Goal: Information Seeking & Learning: Learn about a topic

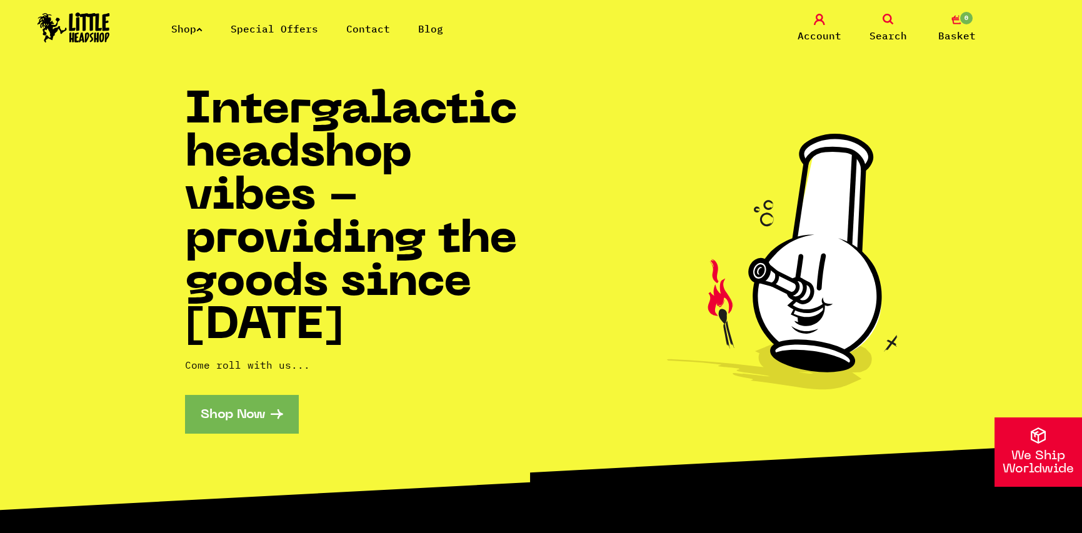
click at [198, 28] on link "Shop" at bounding box center [186, 29] width 31 height 13
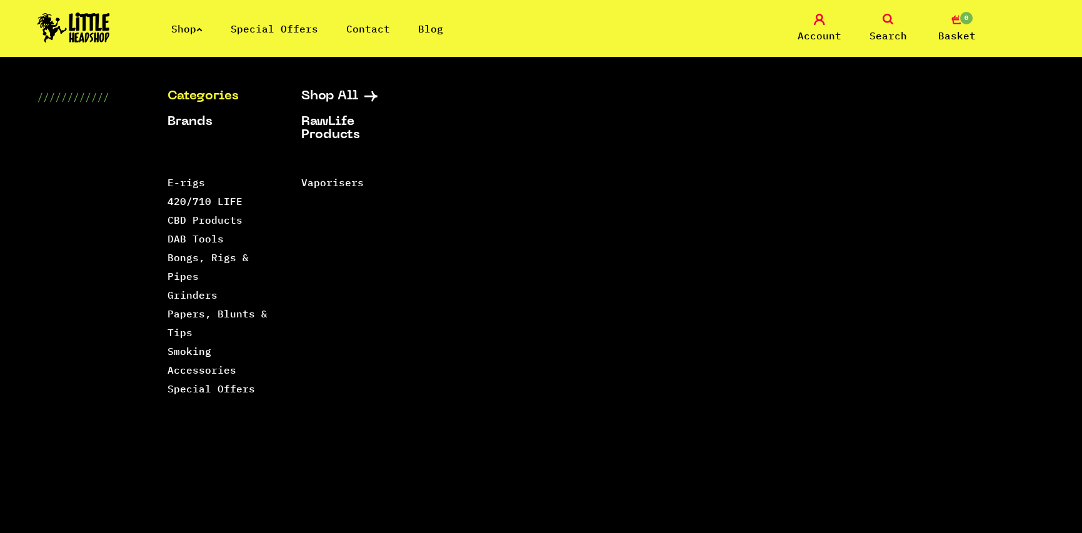
click at [89, 17] on img at bounding box center [74, 28] width 73 height 30
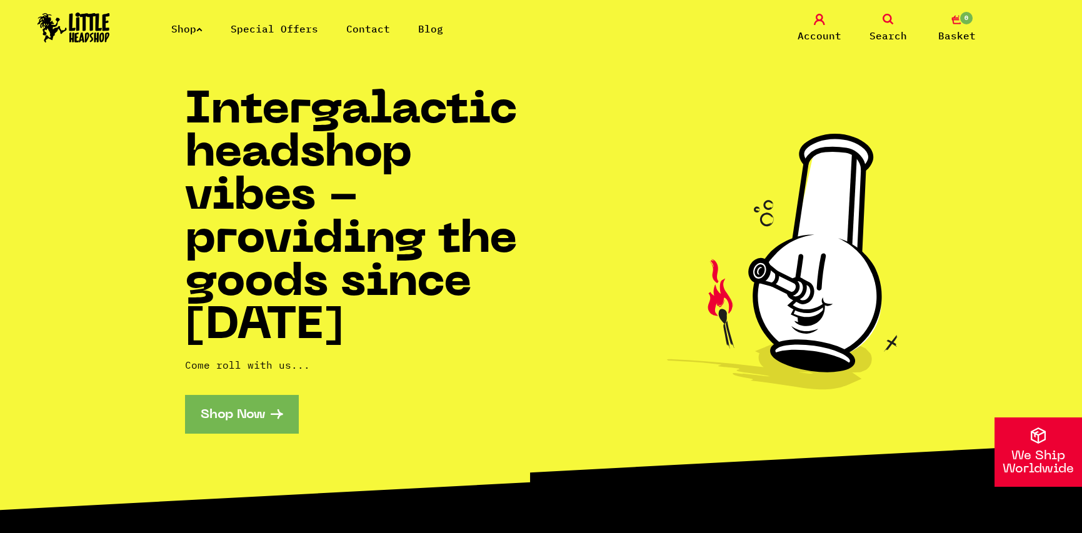
scroll to position [313, 0]
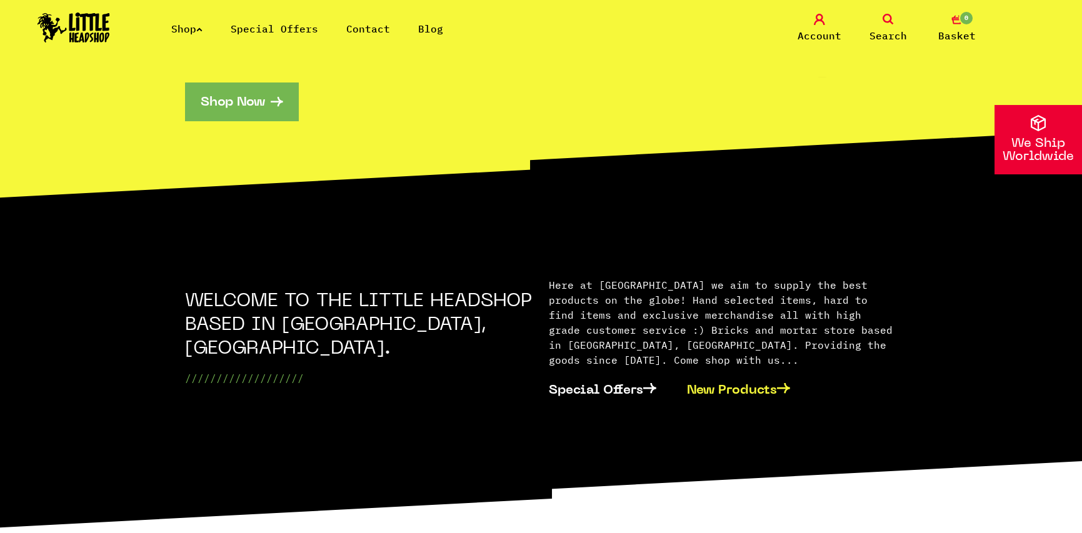
click at [715, 371] on link "New Products" at bounding box center [746, 390] width 119 height 38
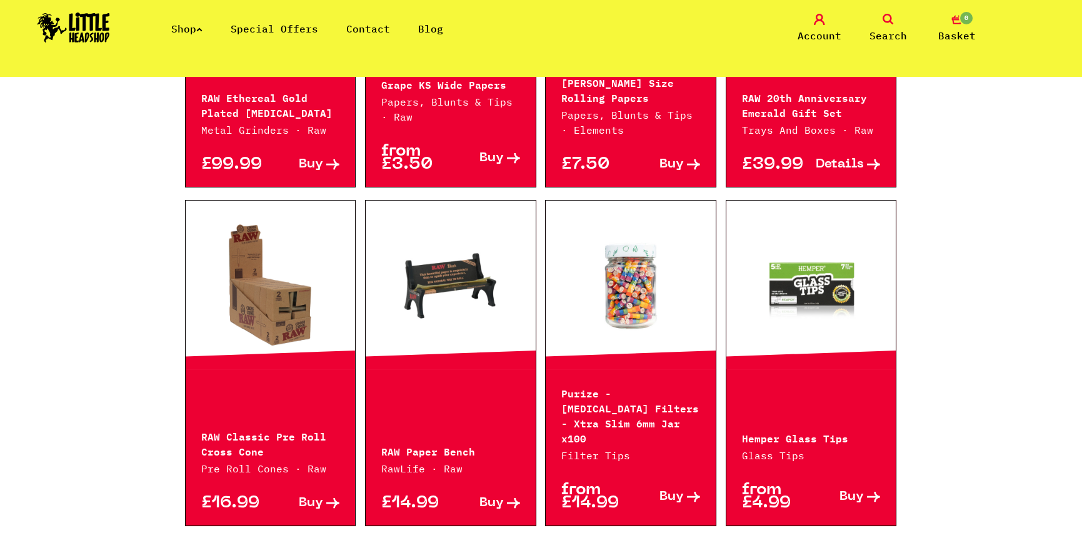
scroll to position [875, 0]
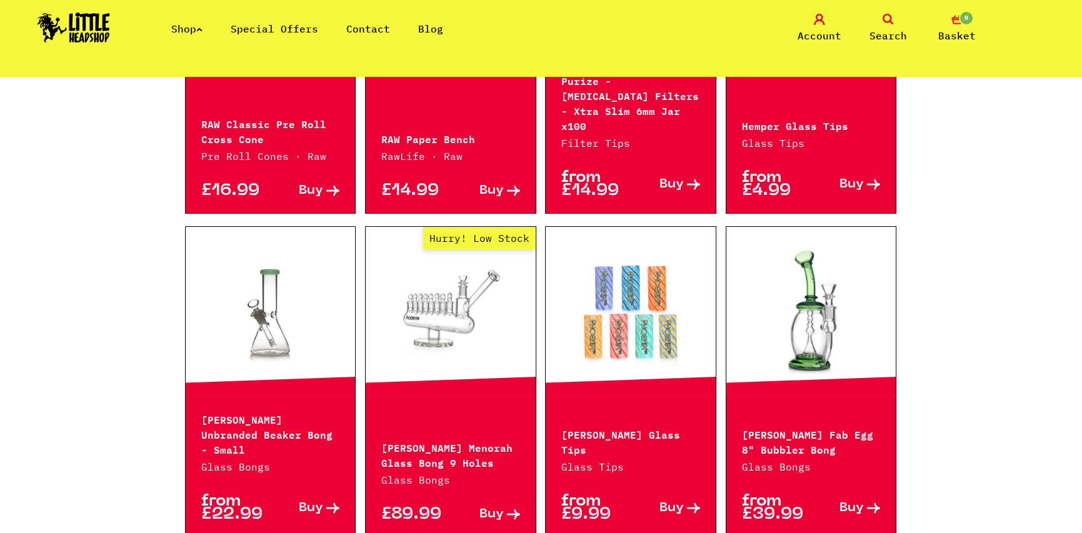
click at [614, 290] on link at bounding box center [631, 311] width 170 height 125
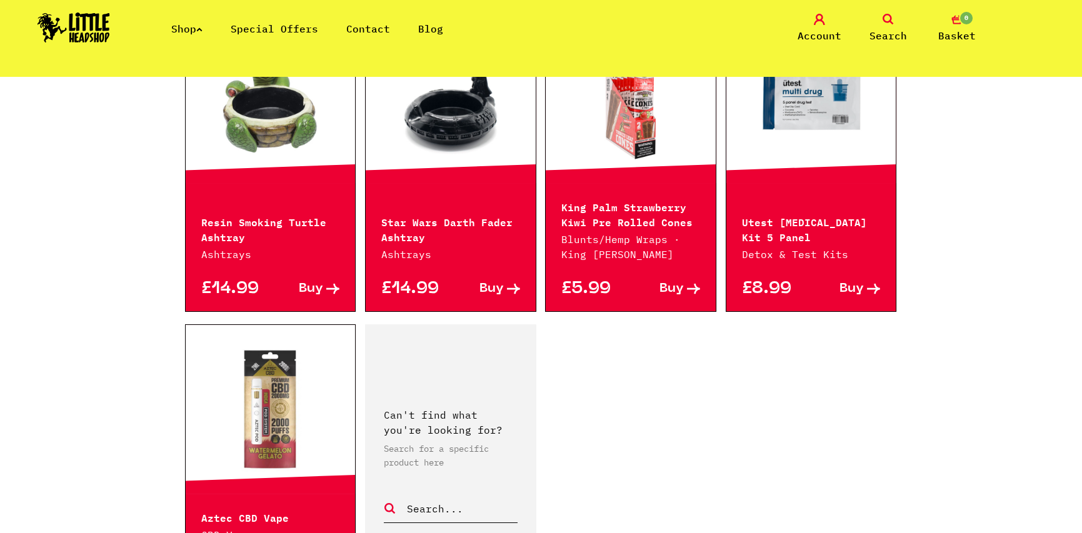
scroll to position [2064, 0]
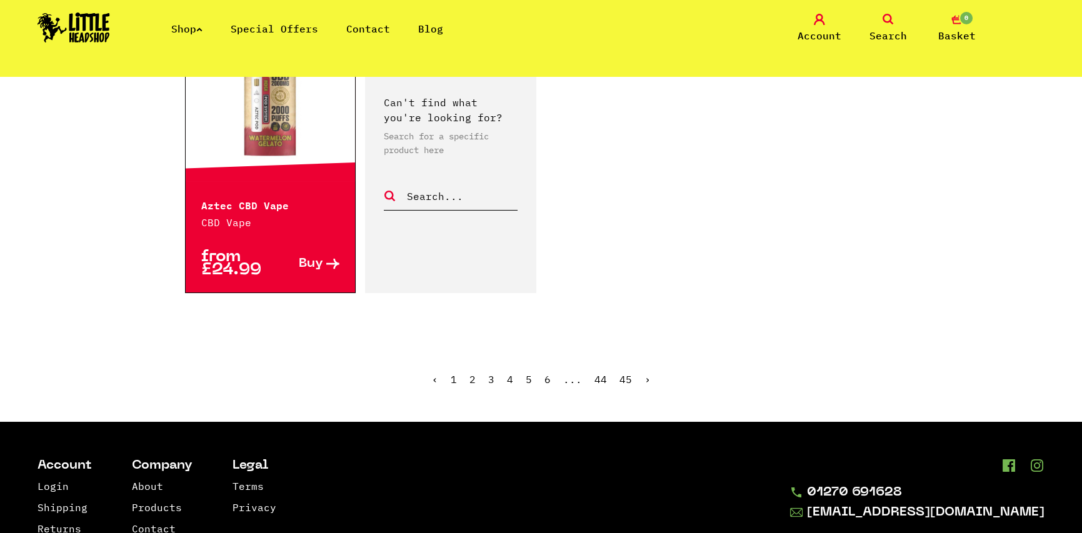
click at [648, 373] on link "›" at bounding box center [648, 379] width 6 height 13
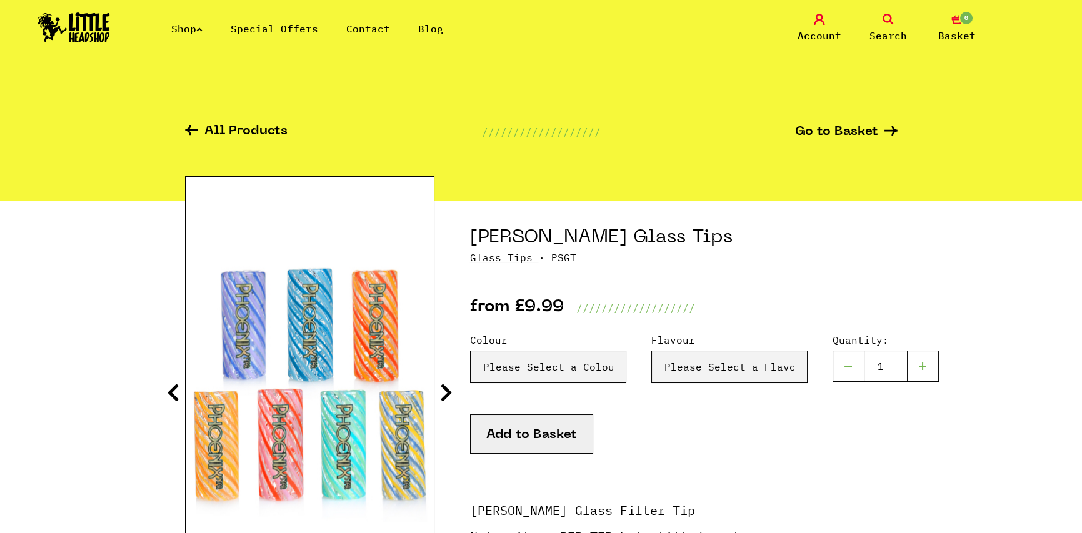
scroll to position [63, 0]
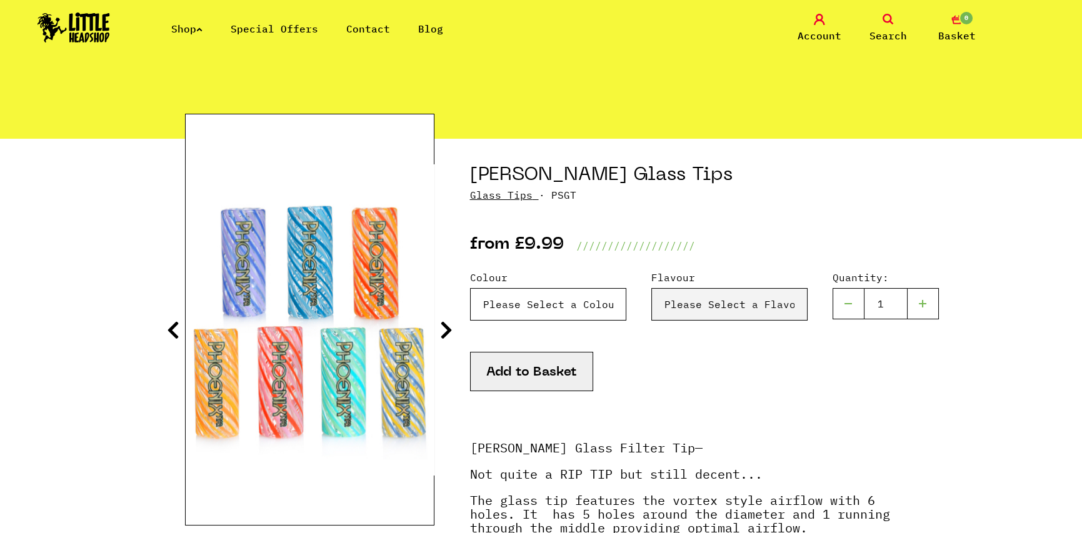
click at [618, 296] on select "Please Select a Colour Blue & Lilac - £9.99 Blue - £9.99 Orange & Red - £9.99 Y…" at bounding box center [548, 304] width 156 height 33
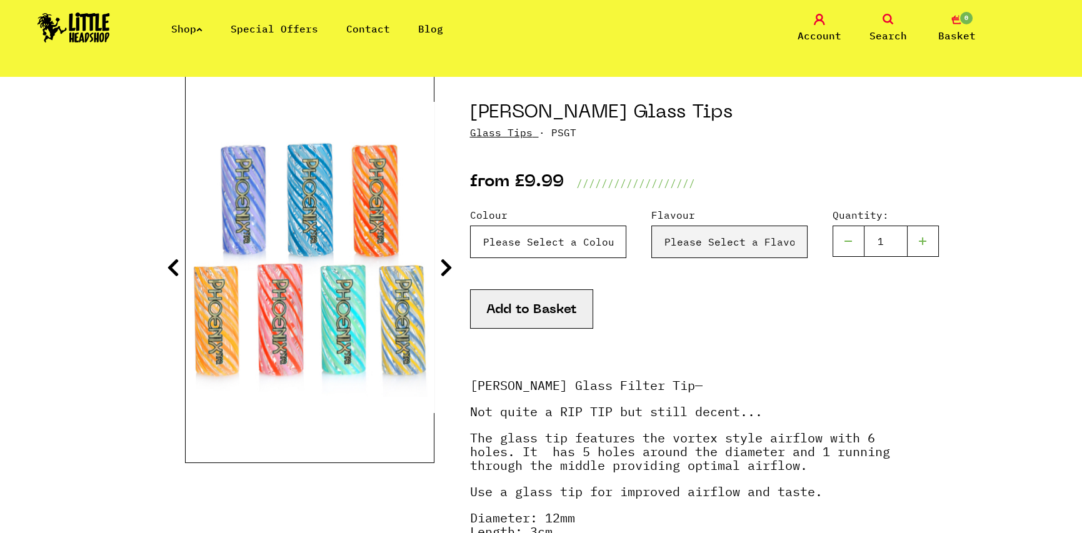
scroll to position [250, 0]
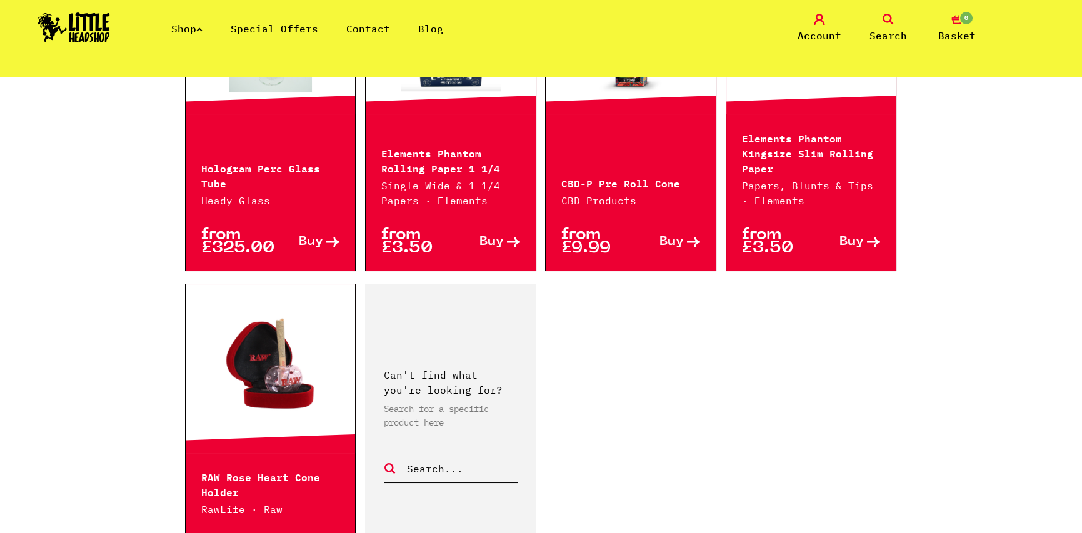
scroll to position [1938, 0]
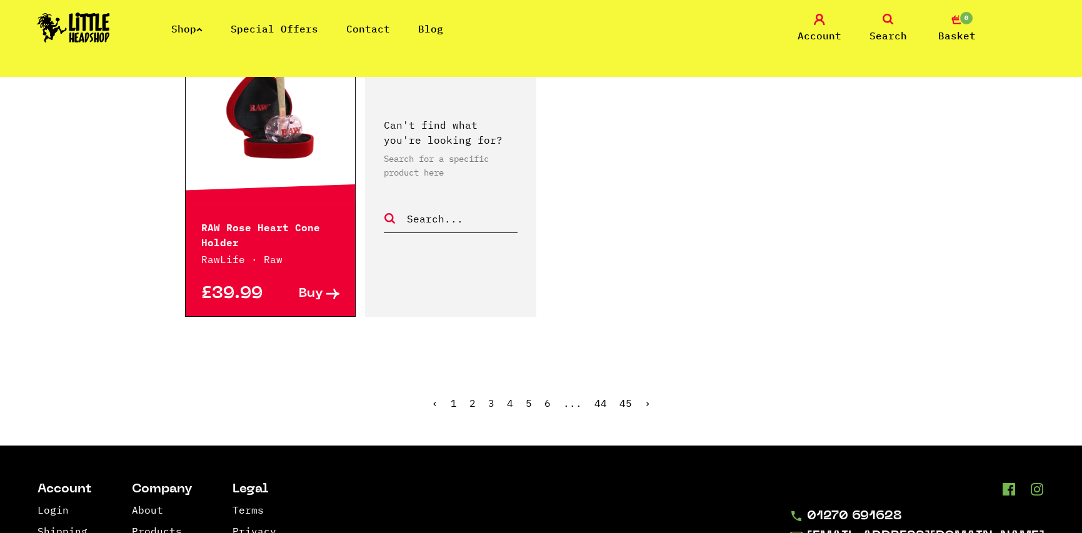
click at [649, 386] on ul "‹ 1 2 3 4 5 6 ... 44 45 ›" at bounding box center [541, 413] width 713 height 54
click at [647, 397] on link "›" at bounding box center [648, 403] width 6 height 13
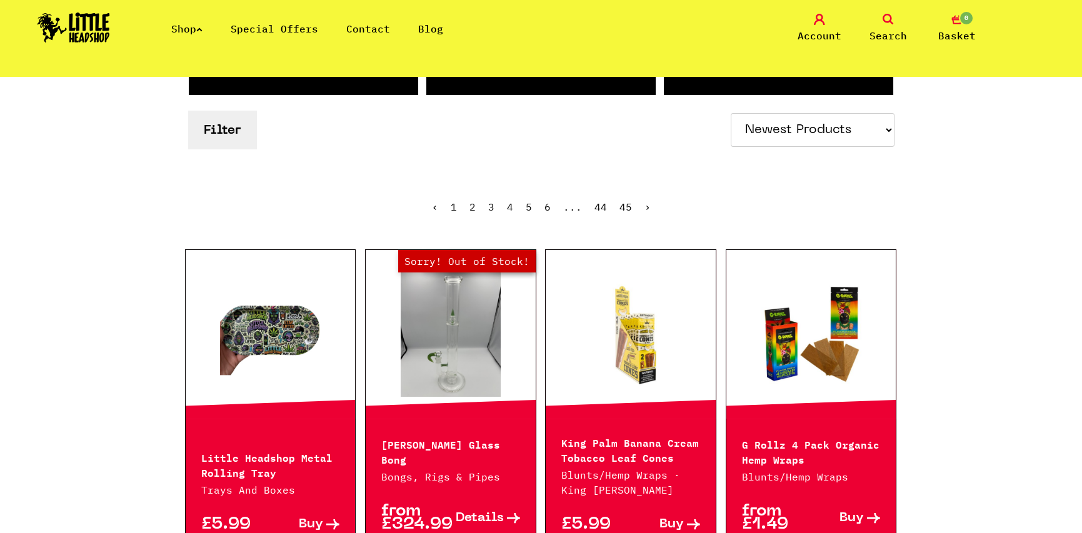
scroll to position [250, 0]
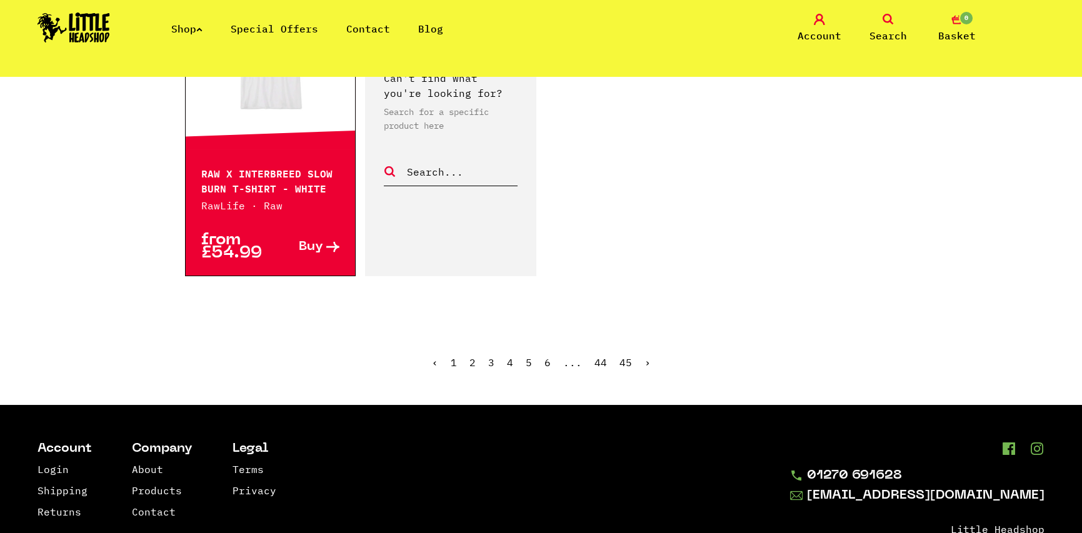
scroll to position [2126, 0]
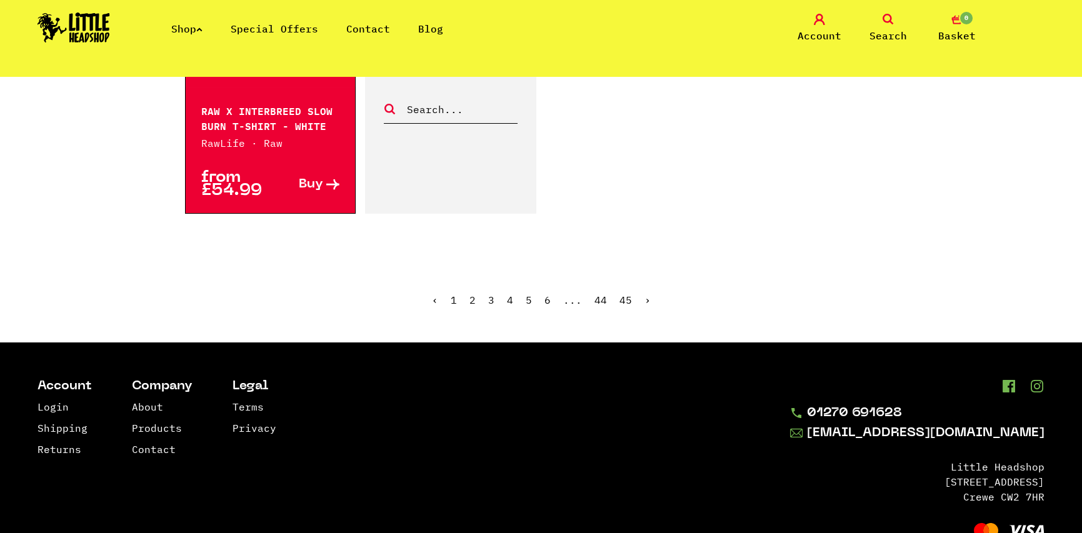
click at [648, 294] on link "›" at bounding box center [648, 300] width 6 height 13
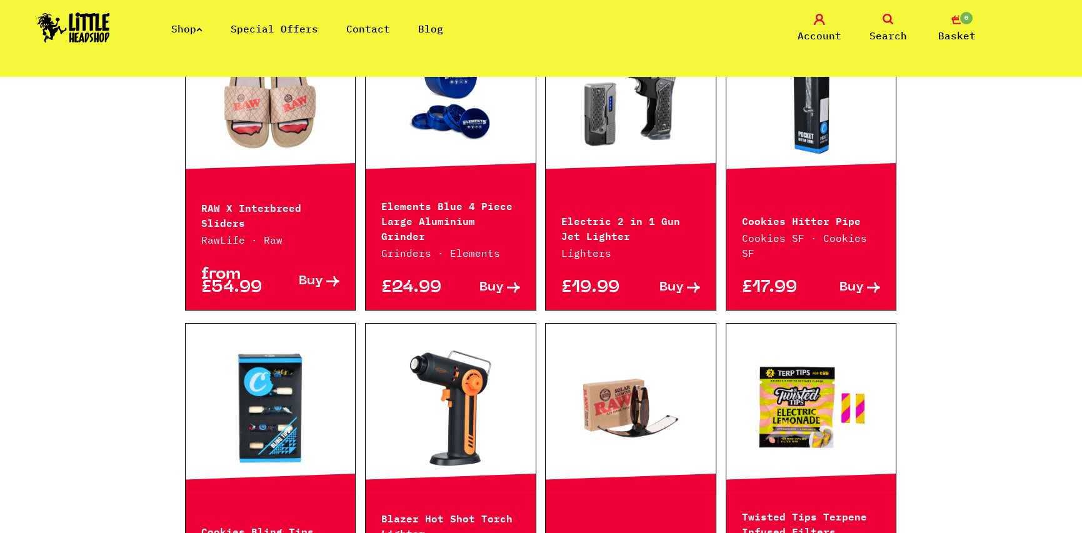
scroll to position [688, 0]
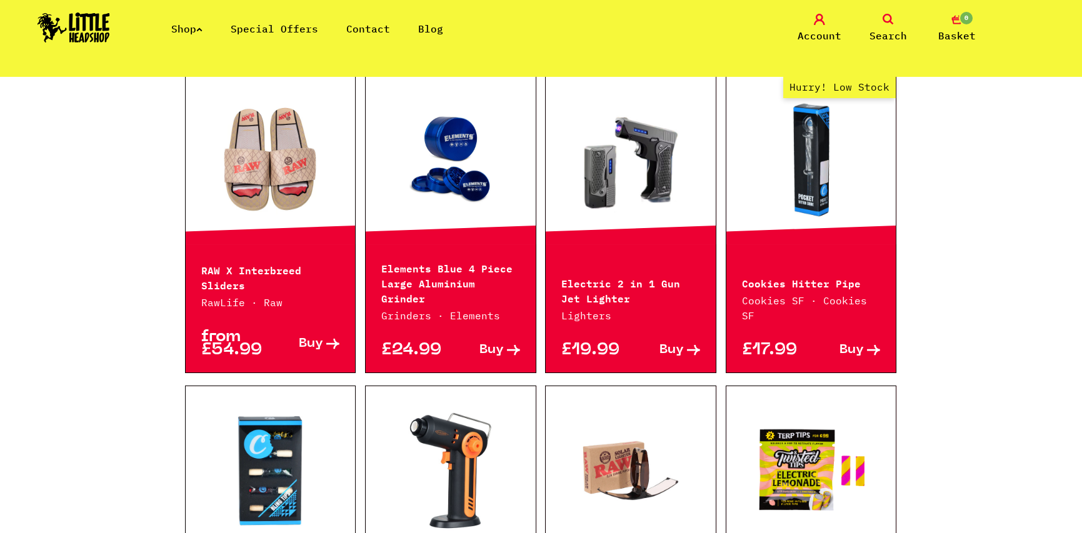
click at [813, 186] on link "Hurry! Low Stock" at bounding box center [812, 160] width 170 height 125
